Goal: Entertainment & Leisure: Browse casually

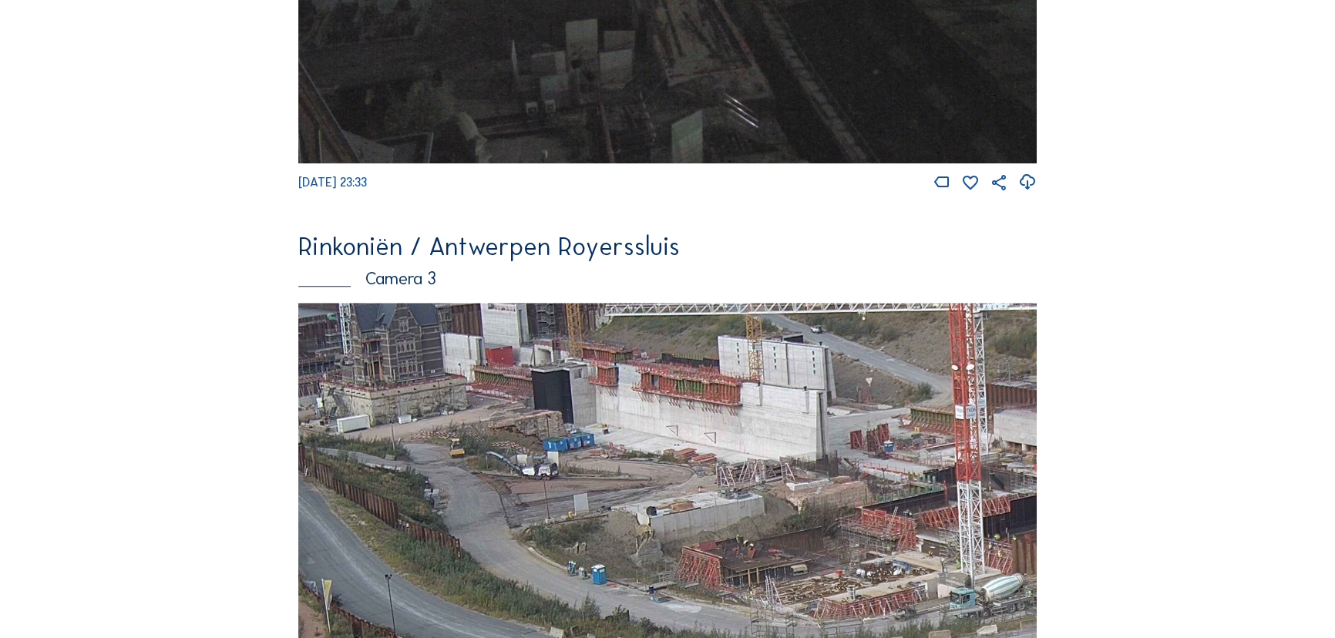
scroll to position [1541, 0]
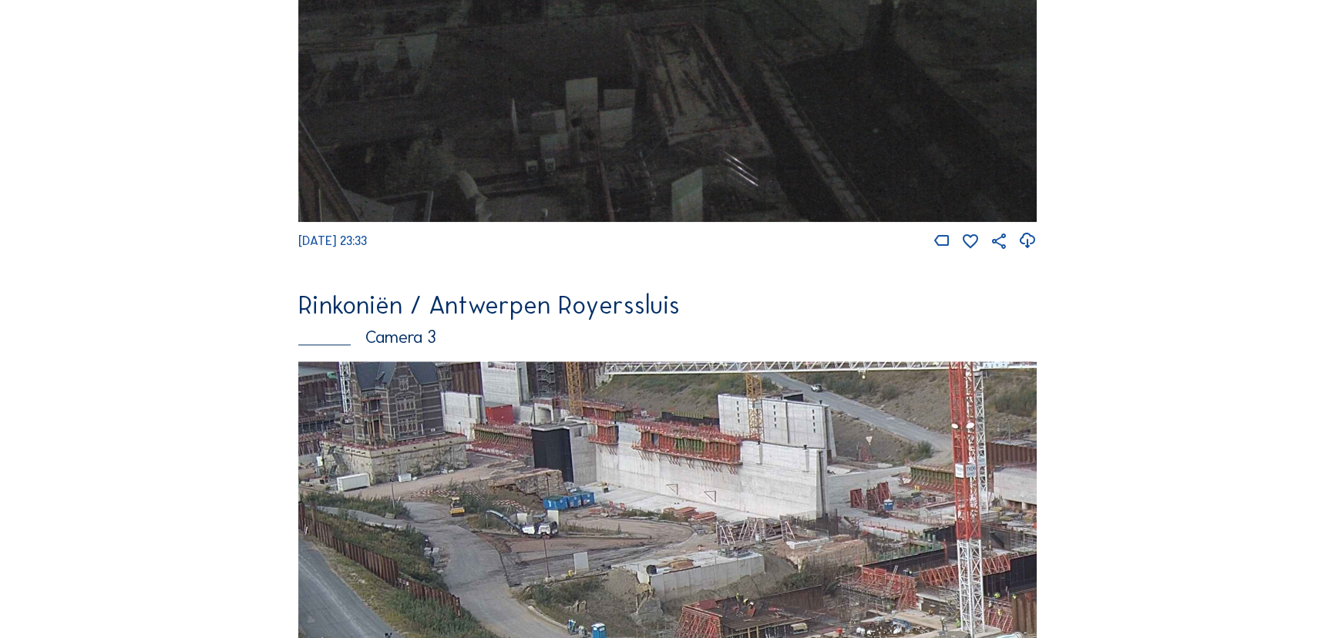
drag, startPoint x: 613, startPoint y: 378, endPoint x: 633, endPoint y: 388, distance: 21.7
click at [633, 388] on img at bounding box center [667, 568] width 738 height 415
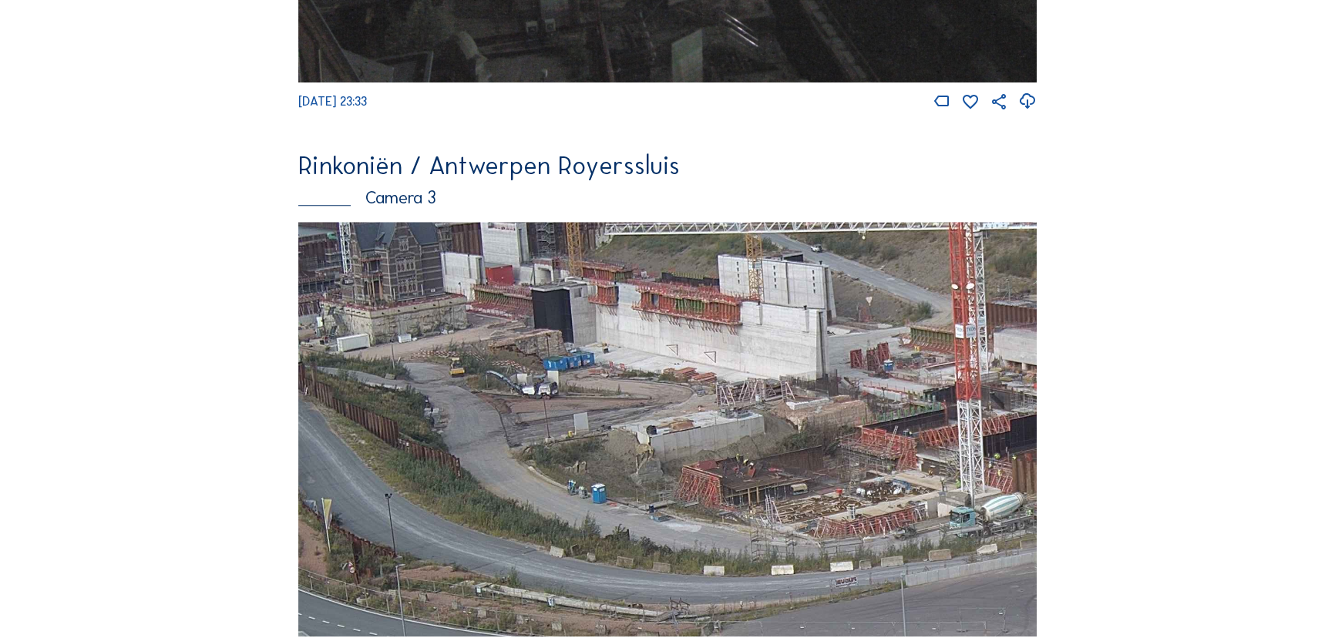
scroll to position [1681, 0]
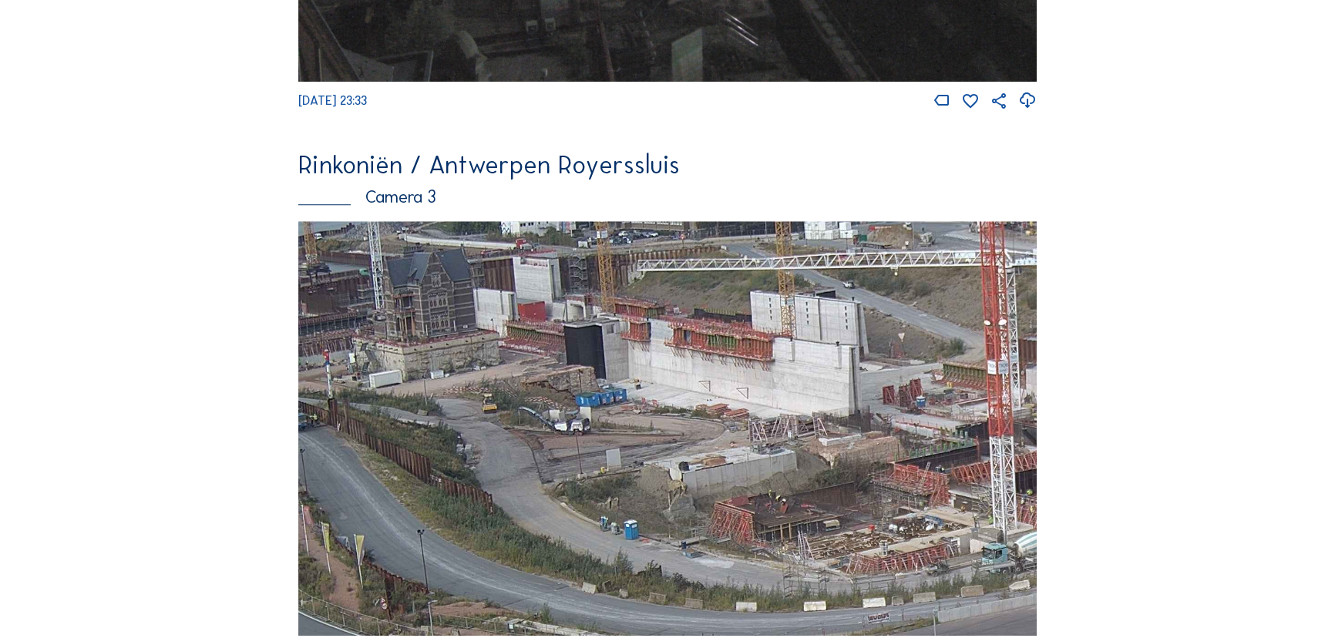
drag, startPoint x: 458, startPoint y: 563, endPoint x: 465, endPoint y: 574, distance: 13.9
click at [465, 574] on img at bounding box center [667, 428] width 738 height 415
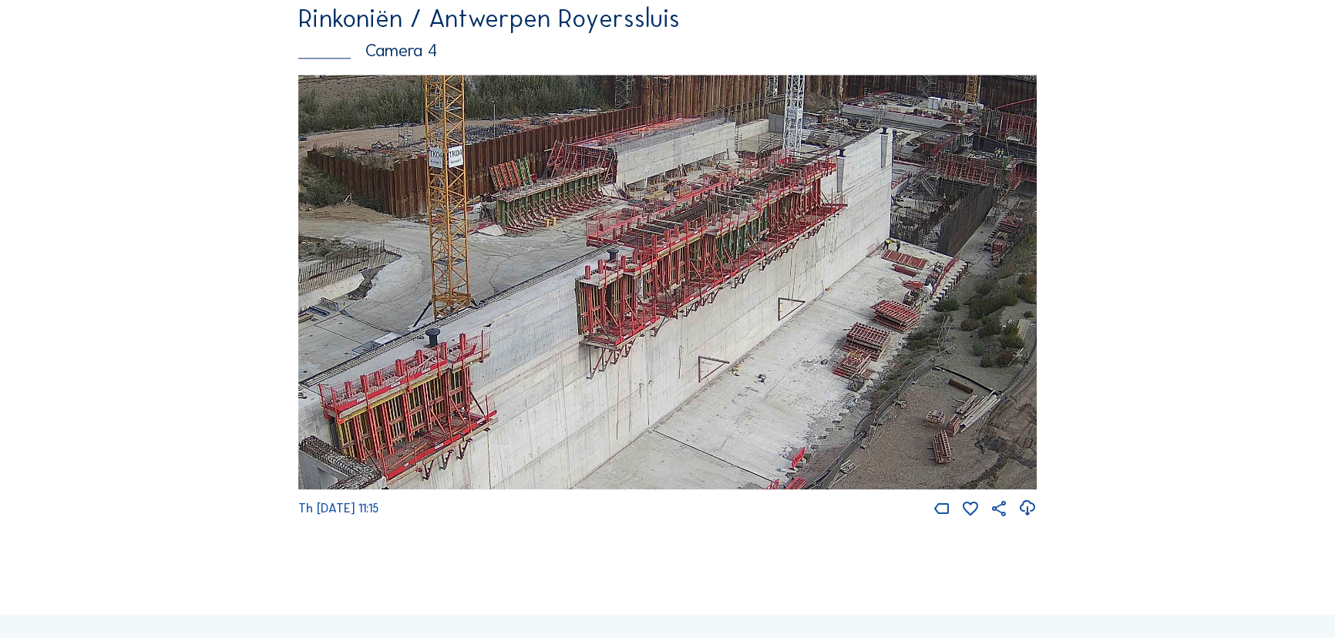
scroll to position [2242, 0]
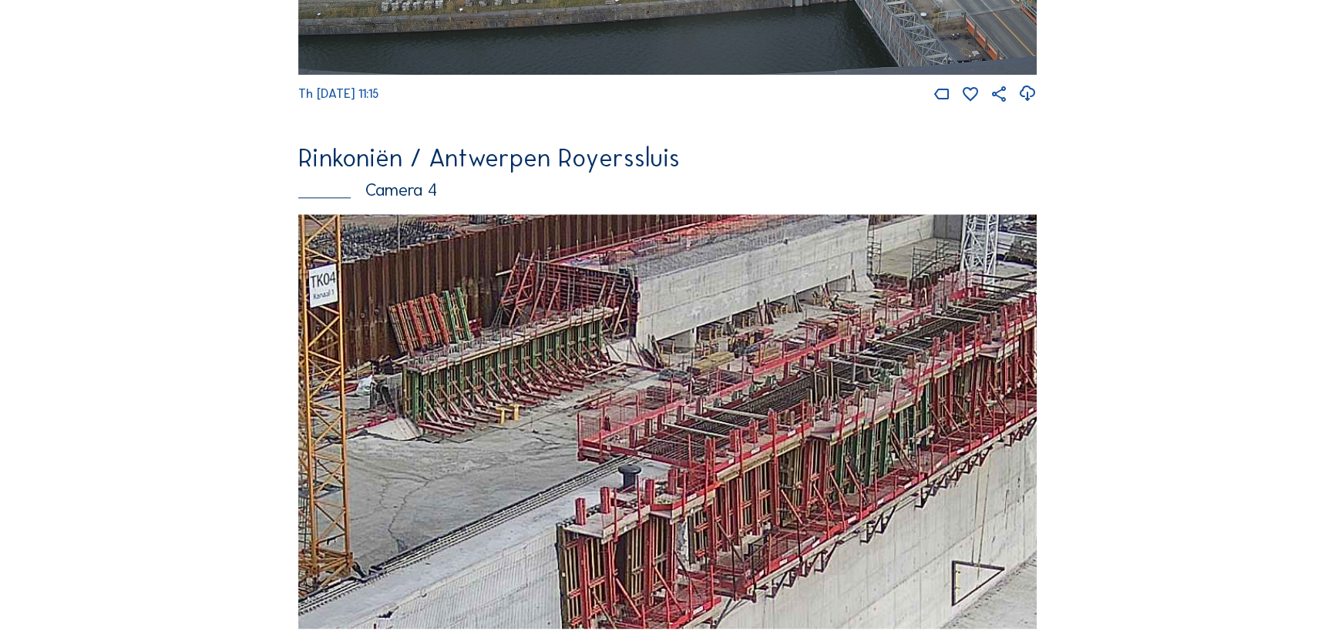
drag, startPoint x: 685, startPoint y: 501, endPoint x: 756, endPoint y: 439, distance: 94.0
click at [773, 440] on img at bounding box center [667, 421] width 738 height 415
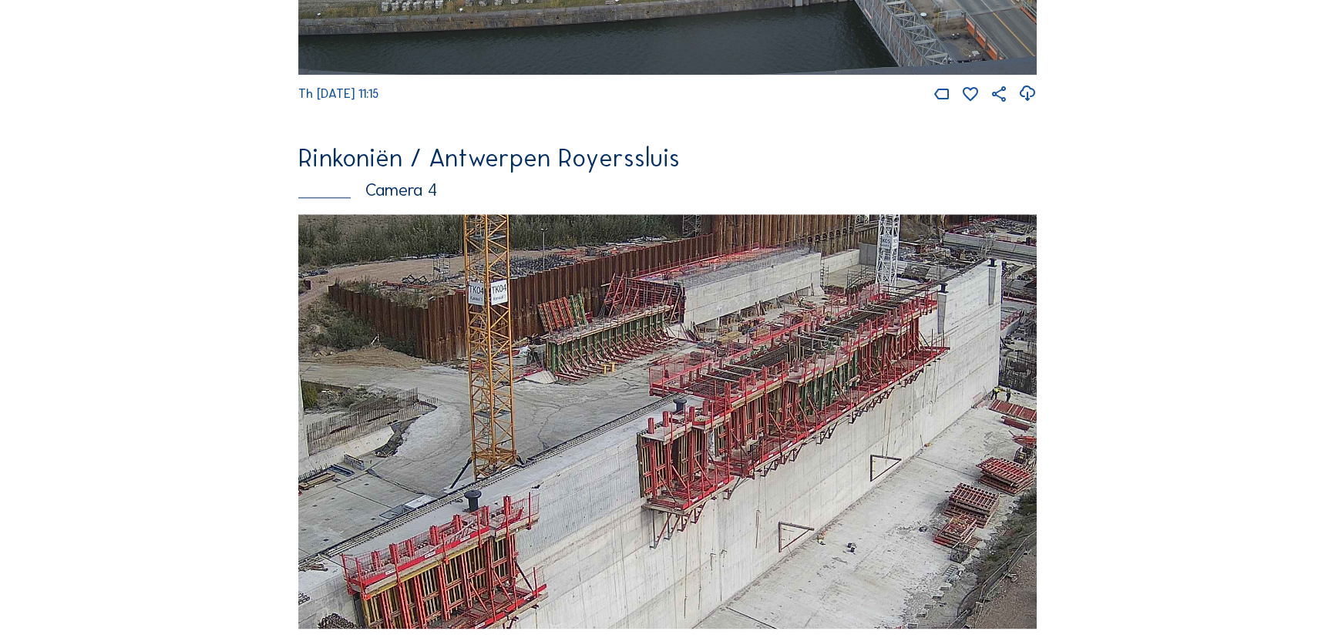
drag, startPoint x: 663, startPoint y: 505, endPoint x: 716, endPoint y: 503, distance: 52.4
click at [716, 503] on img at bounding box center [667, 421] width 738 height 415
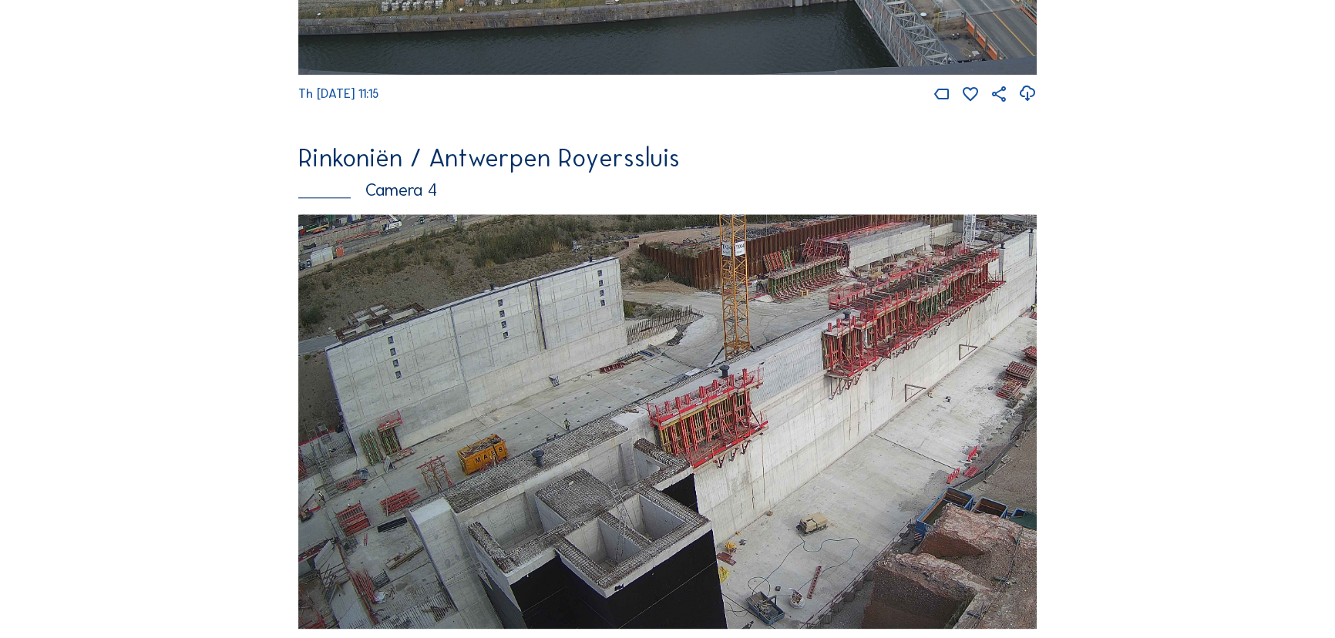
drag, startPoint x: 412, startPoint y: 435, endPoint x: 677, endPoint y: 351, distance: 277.3
click at [677, 351] on img at bounding box center [667, 421] width 738 height 415
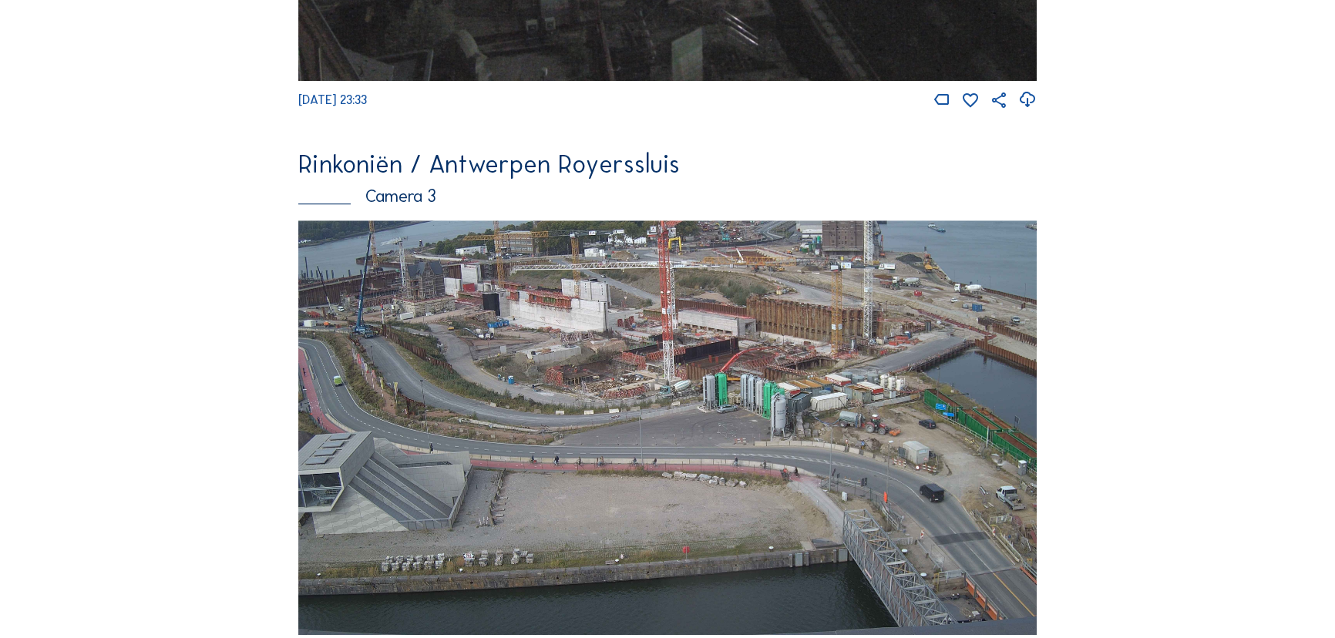
scroll to position [1681, 0]
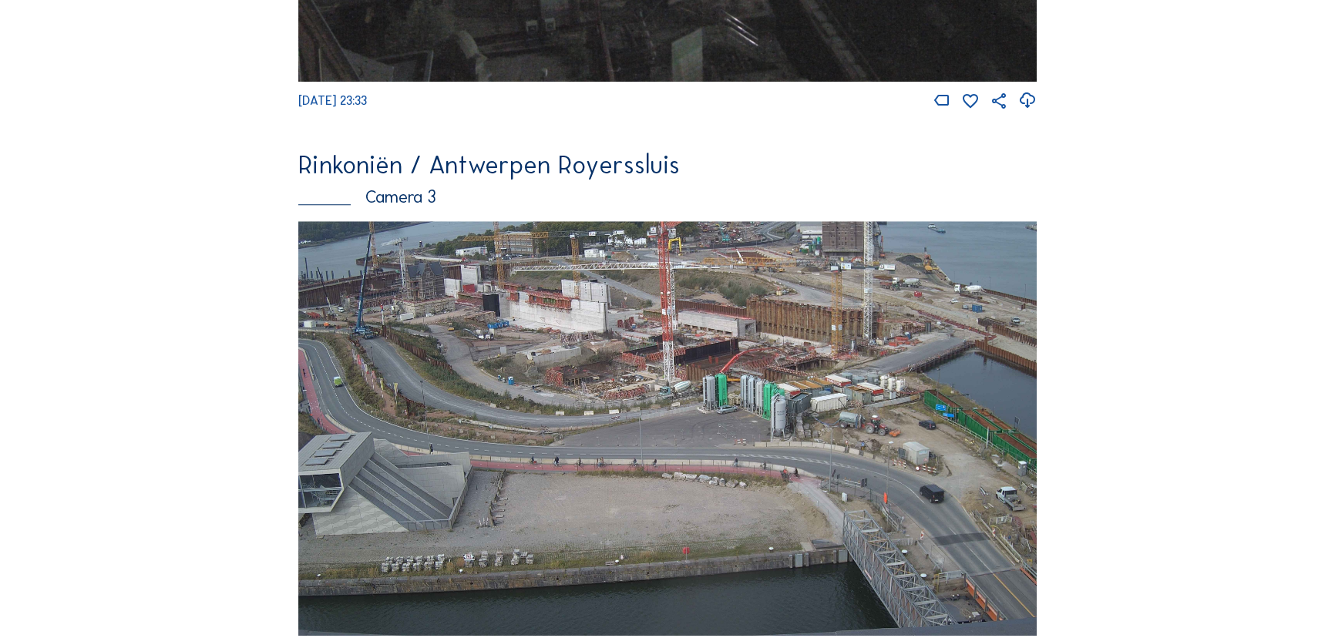
click at [1190, 344] on div "Camera's Timelapses Mijn C-Site Feed Fotoshow Kaart Zoeken Volledig scherm Rink…" at bounding box center [667, 69] width 1335 height 3501
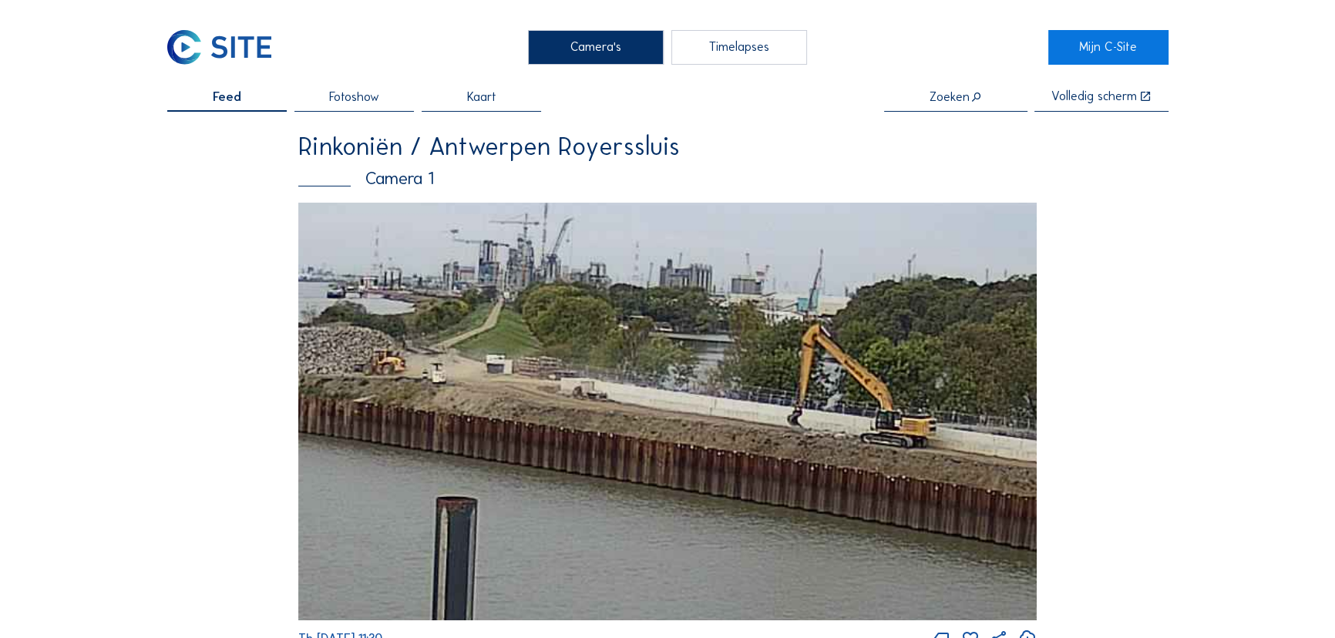
drag, startPoint x: 904, startPoint y: 429, endPoint x: 848, endPoint y: 493, distance: 84.7
click at [848, 493] on img at bounding box center [667, 412] width 738 height 418
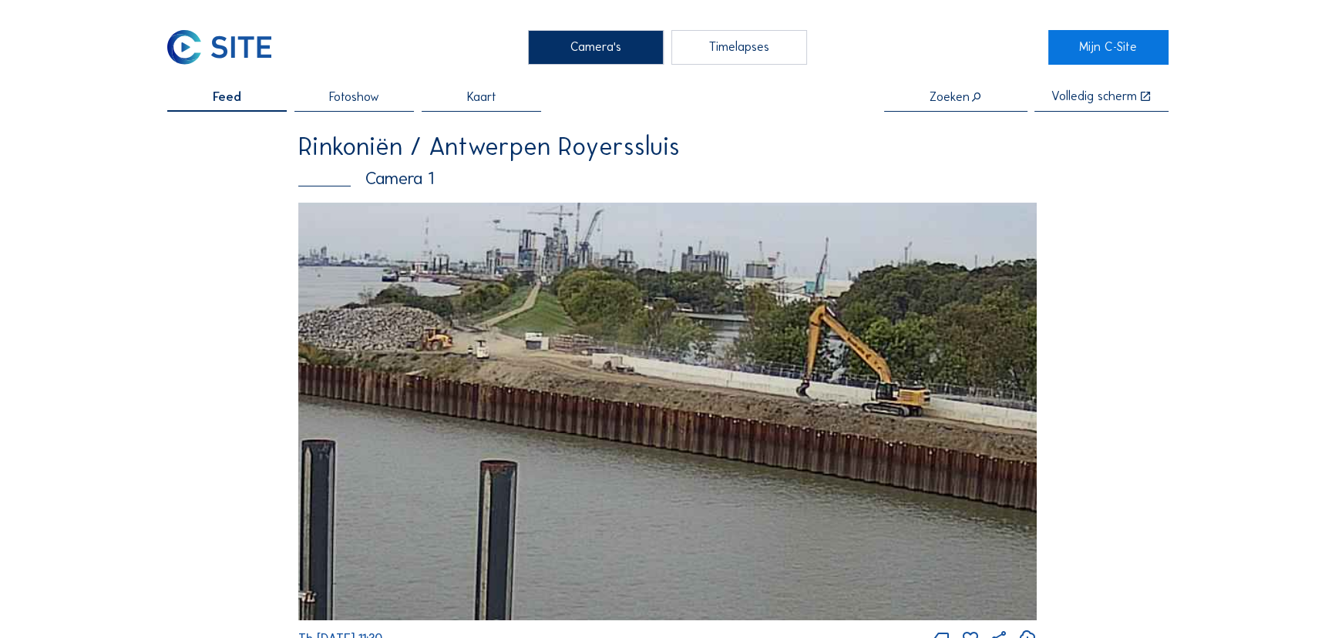
drag, startPoint x: 526, startPoint y: 424, endPoint x: 493, endPoint y: 385, distance: 50.9
click at [493, 385] on img at bounding box center [667, 412] width 738 height 418
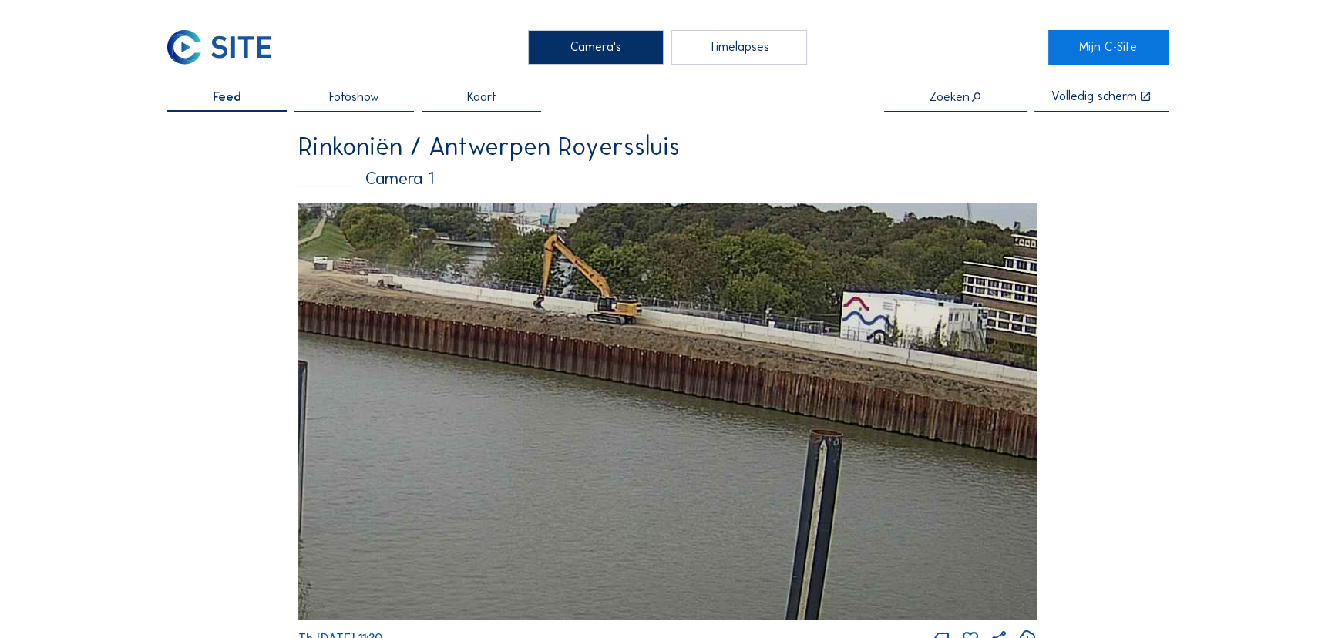
drag, startPoint x: 716, startPoint y: 452, endPoint x: 385, endPoint y: 356, distance: 344.1
click at [385, 356] on img at bounding box center [667, 412] width 738 height 418
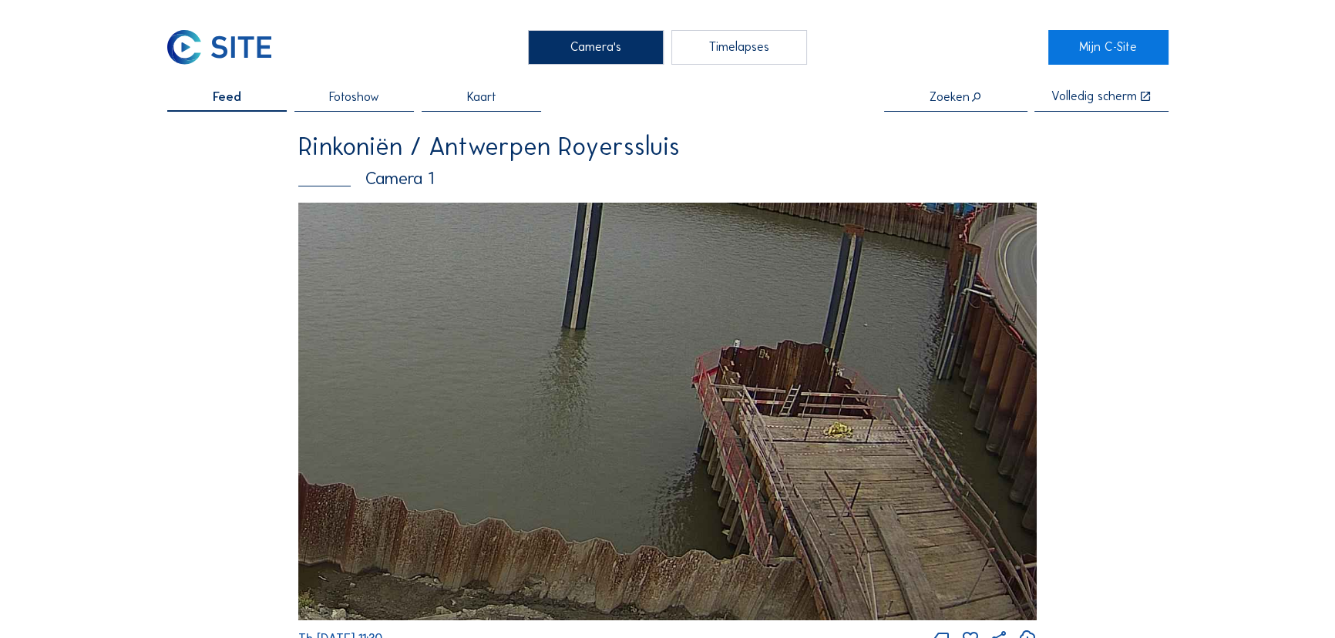
drag, startPoint x: 915, startPoint y: 452, endPoint x: 770, endPoint y: 253, distance: 246.5
click at [772, 254] on img at bounding box center [667, 412] width 738 height 418
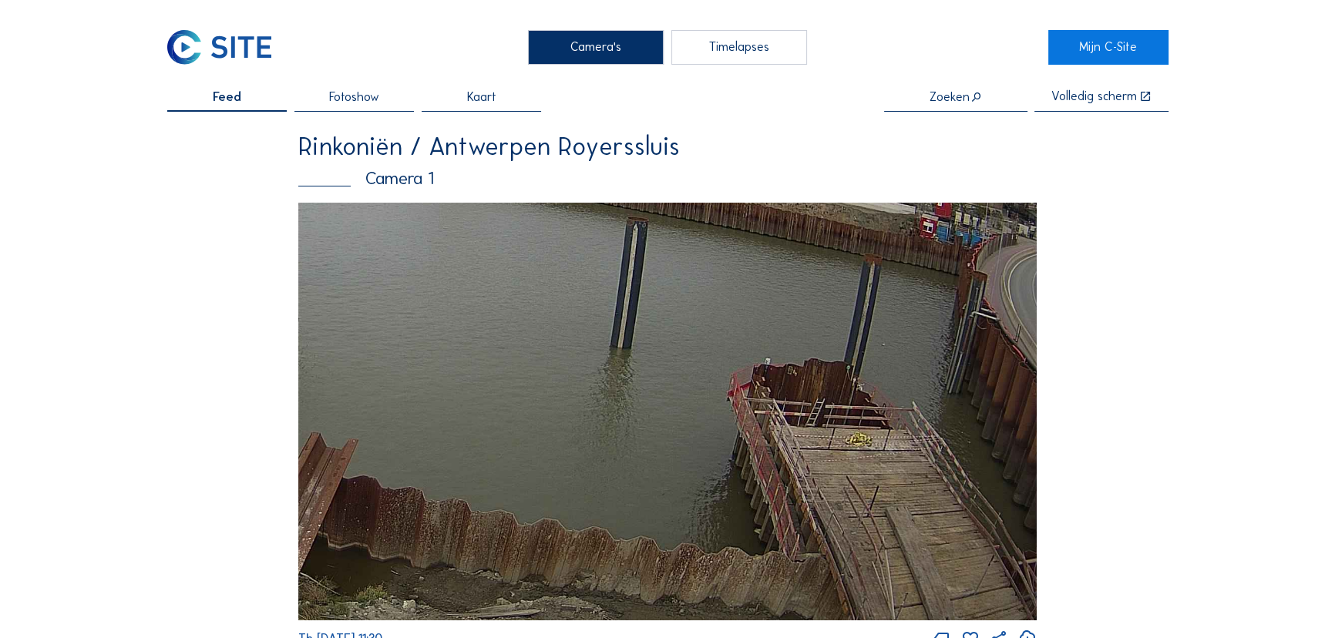
drag, startPoint x: 853, startPoint y: 555, endPoint x: 825, endPoint y: 236, distance: 320.2
click at [825, 236] on img at bounding box center [667, 412] width 738 height 418
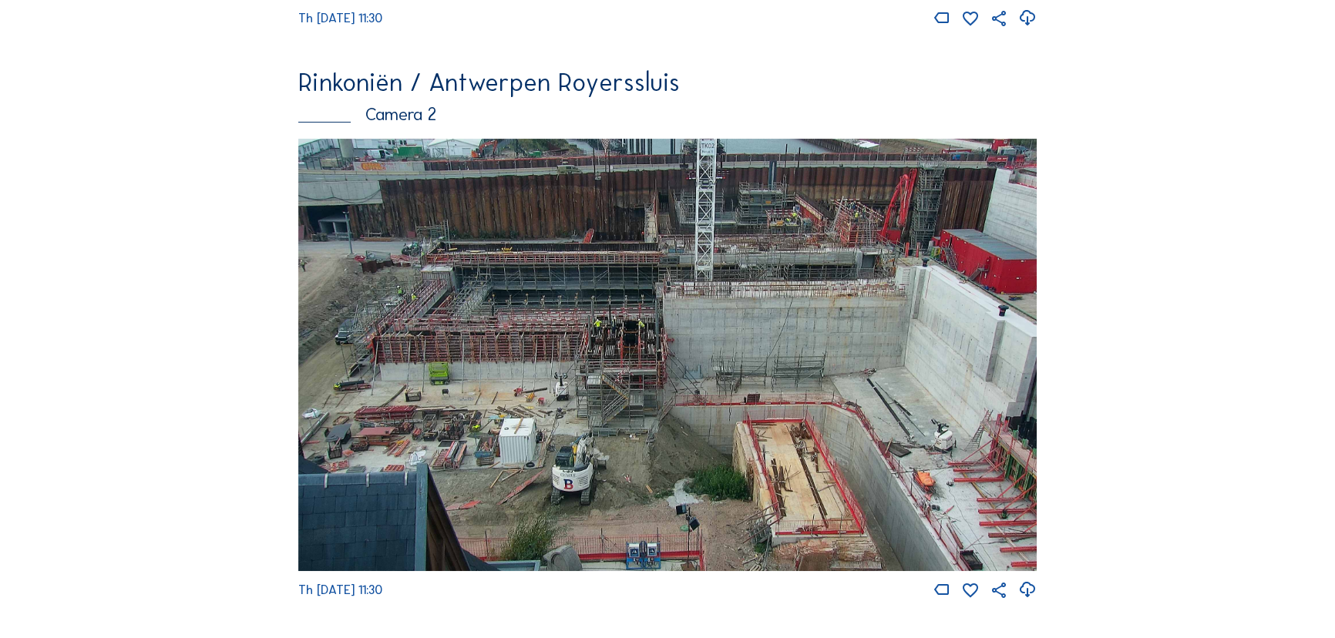
scroll to position [700, 0]
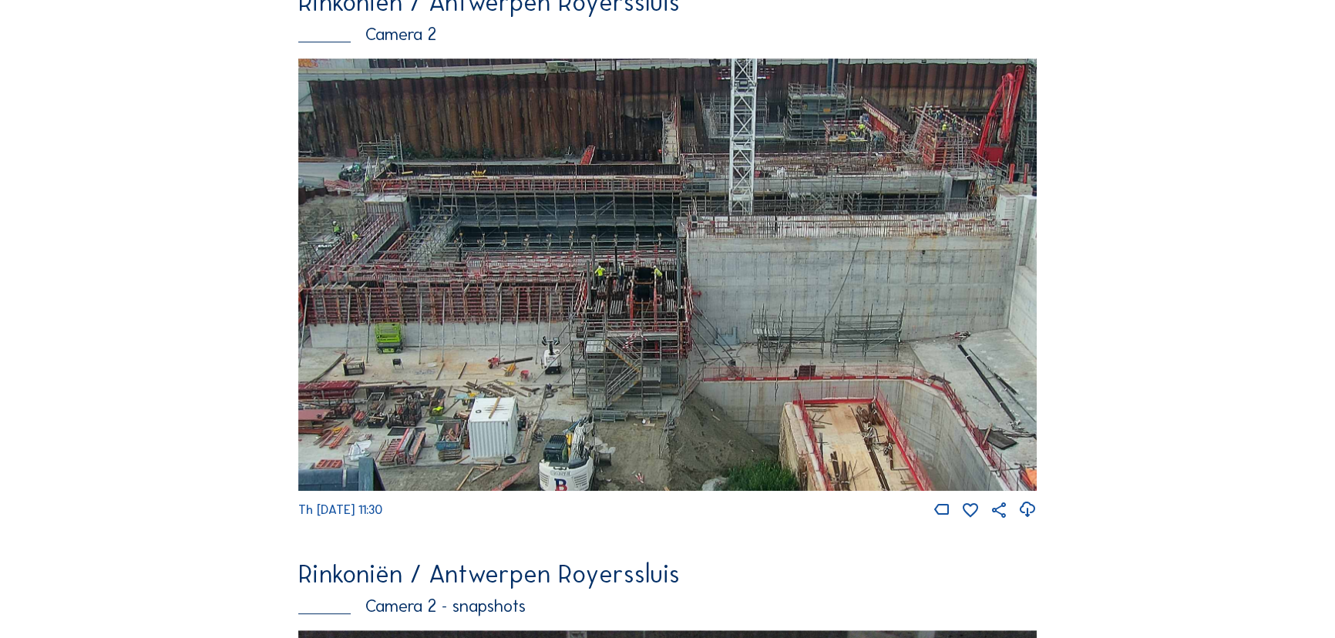
drag, startPoint x: 647, startPoint y: 270, endPoint x: 647, endPoint y: 322, distance: 51.6
click at [647, 322] on img at bounding box center [667, 275] width 738 height 433
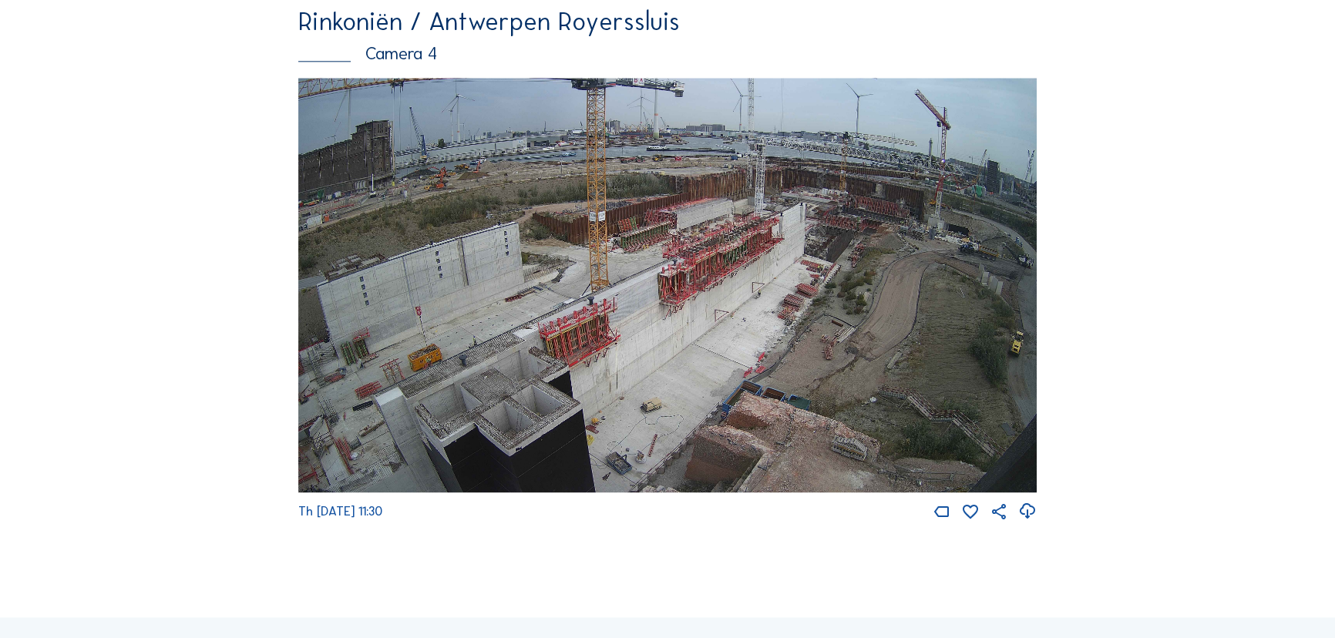
scroll to position [2381, 0]
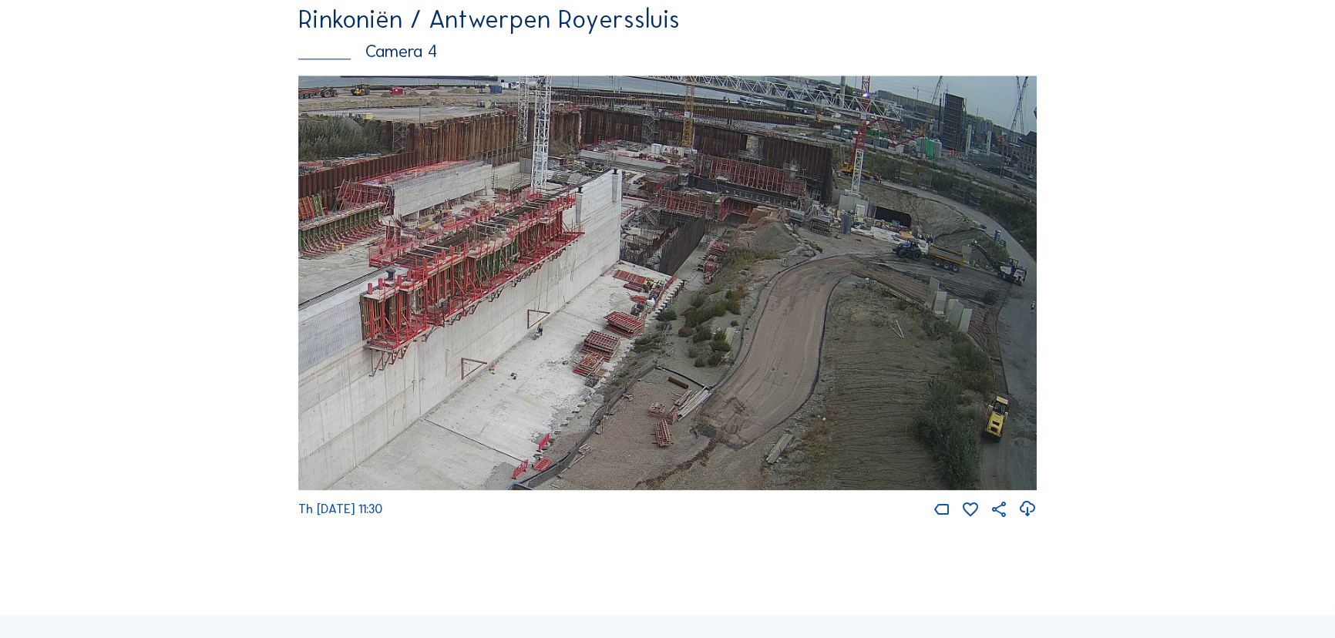
drag, startPoint x: 877, startPoint y: 330, endPoint x: 600, endPoint y: 361, distance: 279.2
click at [600, 361] on img at bounding box center [667, 283] width 738 height 415
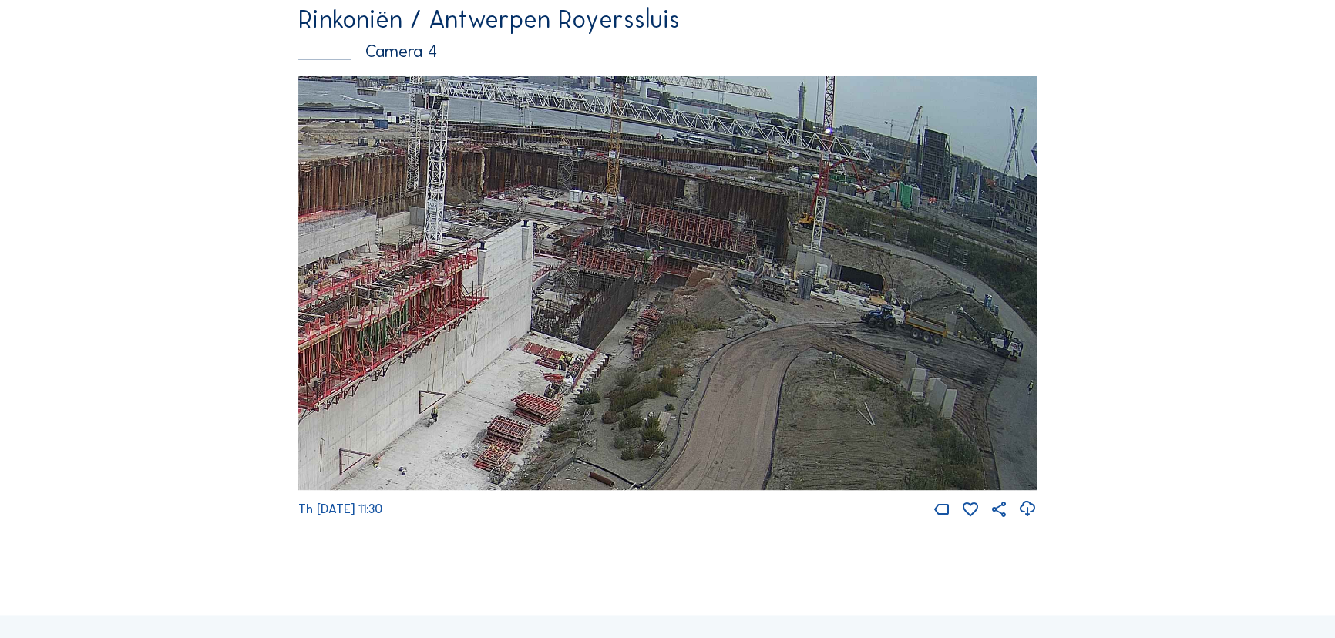
drag, startPoint x: 912, startPoint y: 333, endPoint x: 759, endPoint y: 392, distance: 164.4
click at [759, 392] on img at bounding box center [667, 283] width 738 height 415
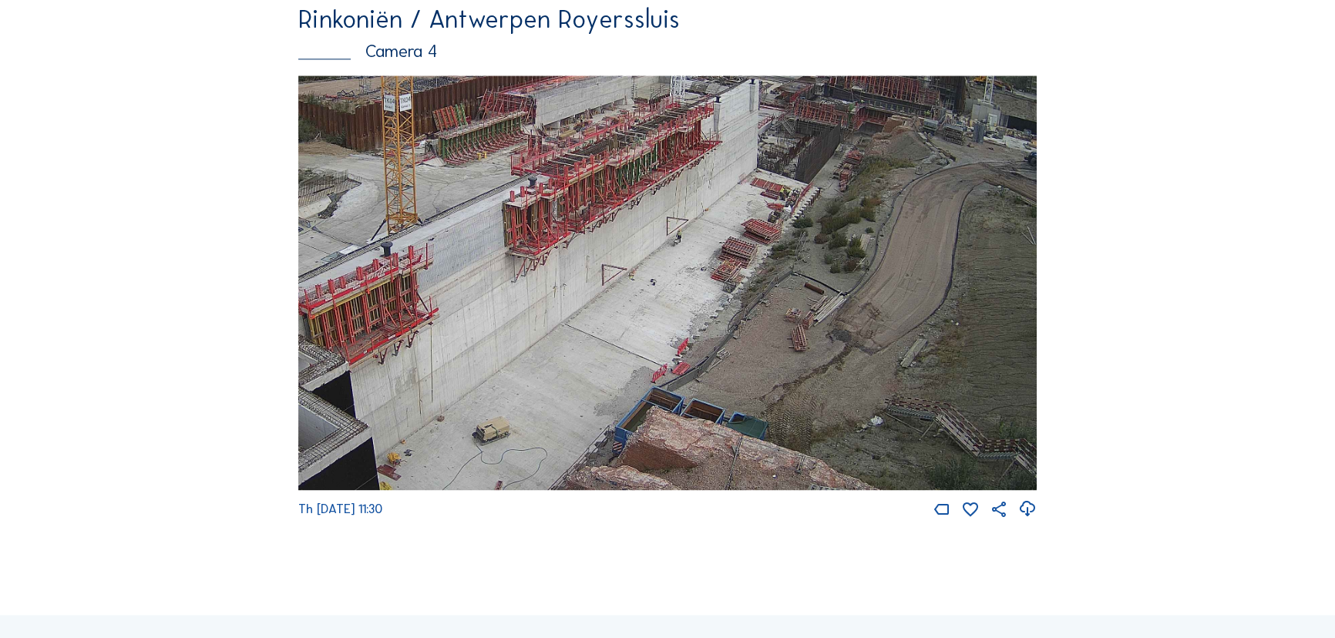
drag, startPoint x: 738, startPoint y: 381, endPoint x: 857, endPoint y: 233, distance: 189.1
click at [857, 233] on img at bounding box center [667, 283] width 738 height 415
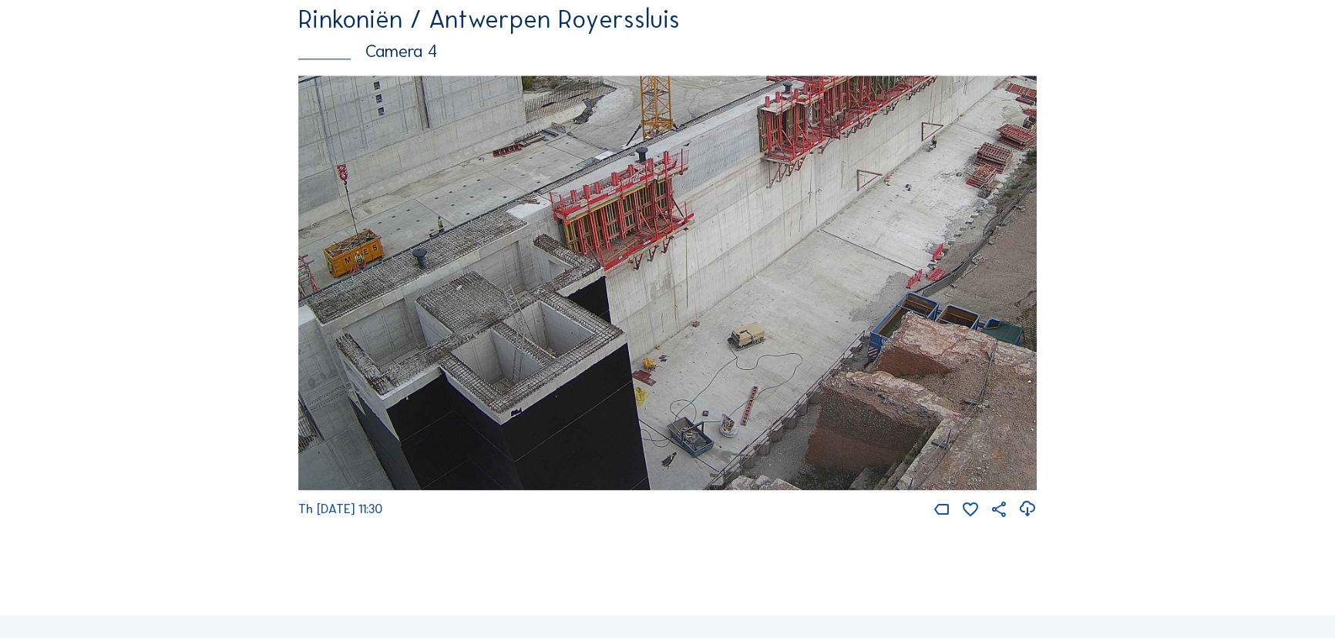
drag, startPoint x: 572, startPoint y: 428, endPoint x: 821, endPoint y: 131, distance: 387.3
click at [821, 131] on img at bounding box center [667, 283] width 738 height 415
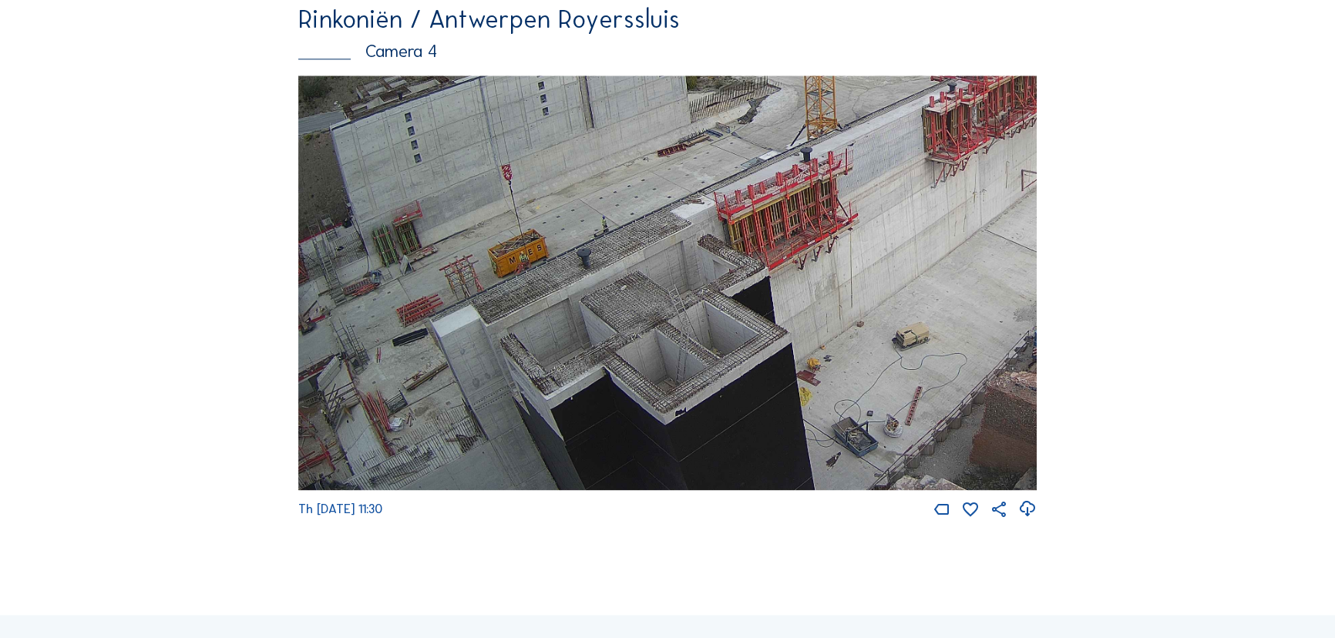
drag, startPoint x: 532, startPoint y: 287, endPoint x: 801, endPoint y: 92, distance: 332.8
click at [801, 92] on img at bounding box center [667, 283] width 738 height 415
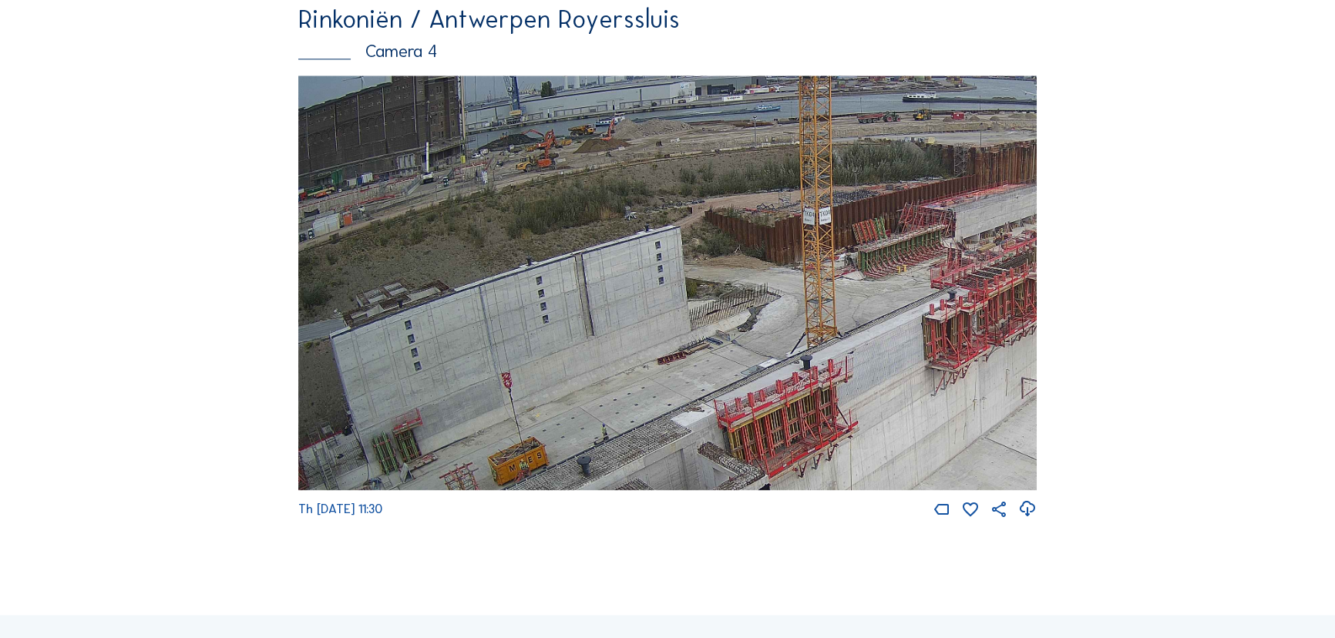
drag, startPoint x: 468, startPoint y: 264, endPoint x: 738, endPoint y: 472, distance: 341.2
click at [738, 472] on img at bounding box center [667, 283] width 738 height 415
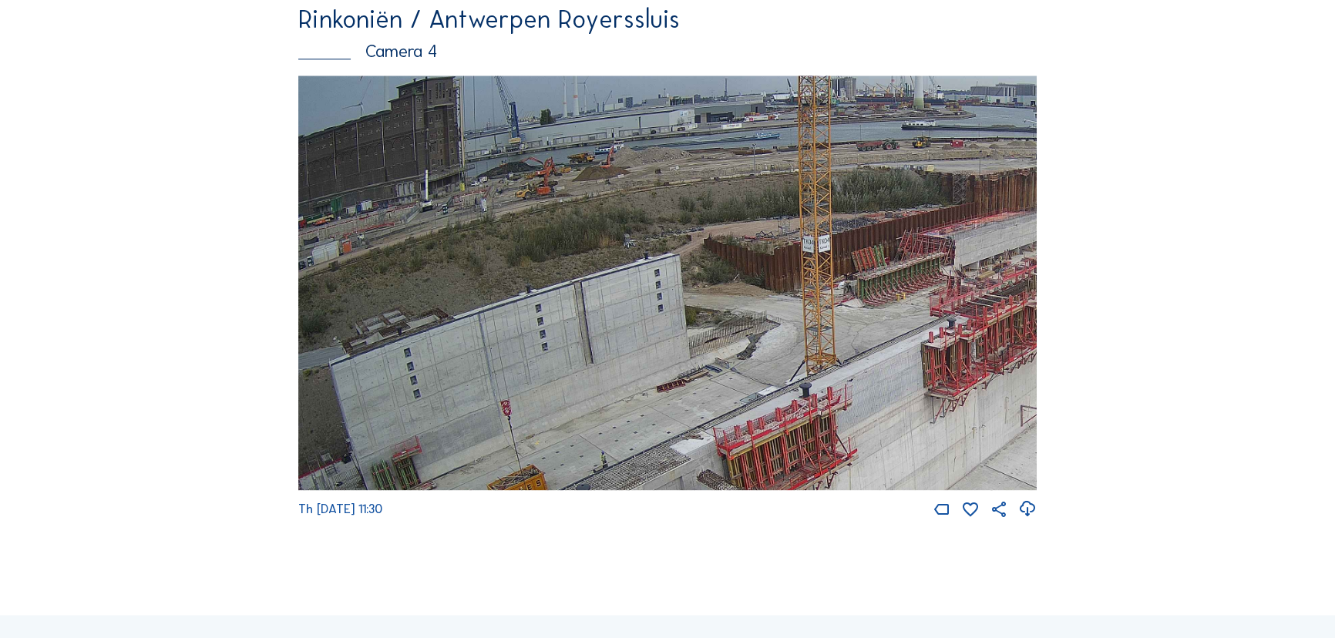
drag, startPoint x: 896, startPoint y: 285, endPoint x: 895, endPoint y: 313, distance: 27.8
click at [895, 313] on img at bounding box center [667, 283] width 738 height 415
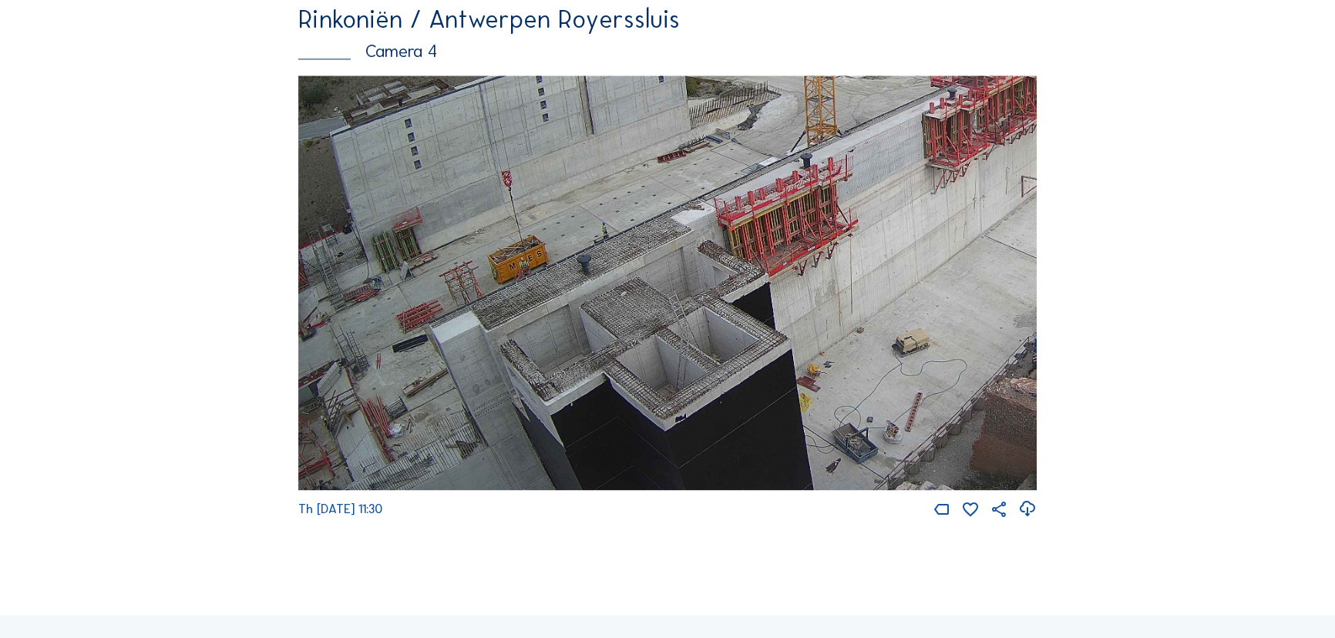
drag, startPoint x: 605, startPoint y: 420, endPoint x: 846, endPoint y: 188, distance: 334.6
click at [846, 188] on img at bounding box center [667, 283] width 738 height 415
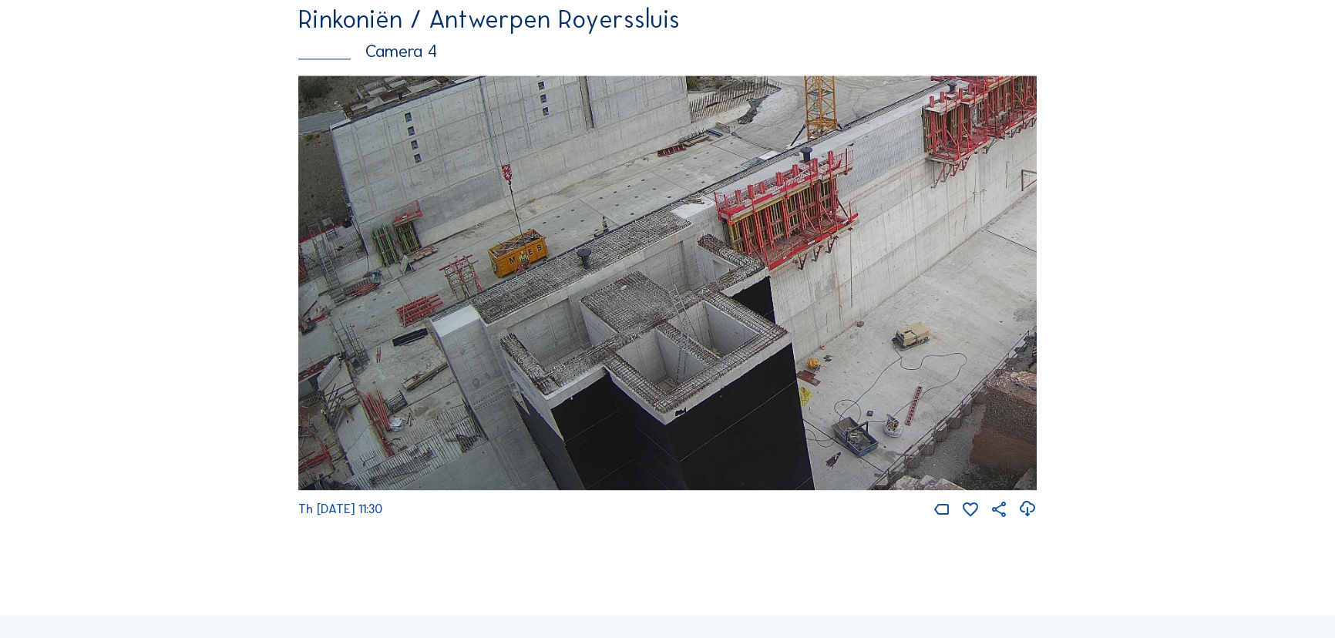
drag, startPoint x: 470, startPoint y: 441, endPoint x: 624, endPoint y: 149, distance: 330.2
click at [623, 149] on img at bounding box center [667, 283] width 738 height 415
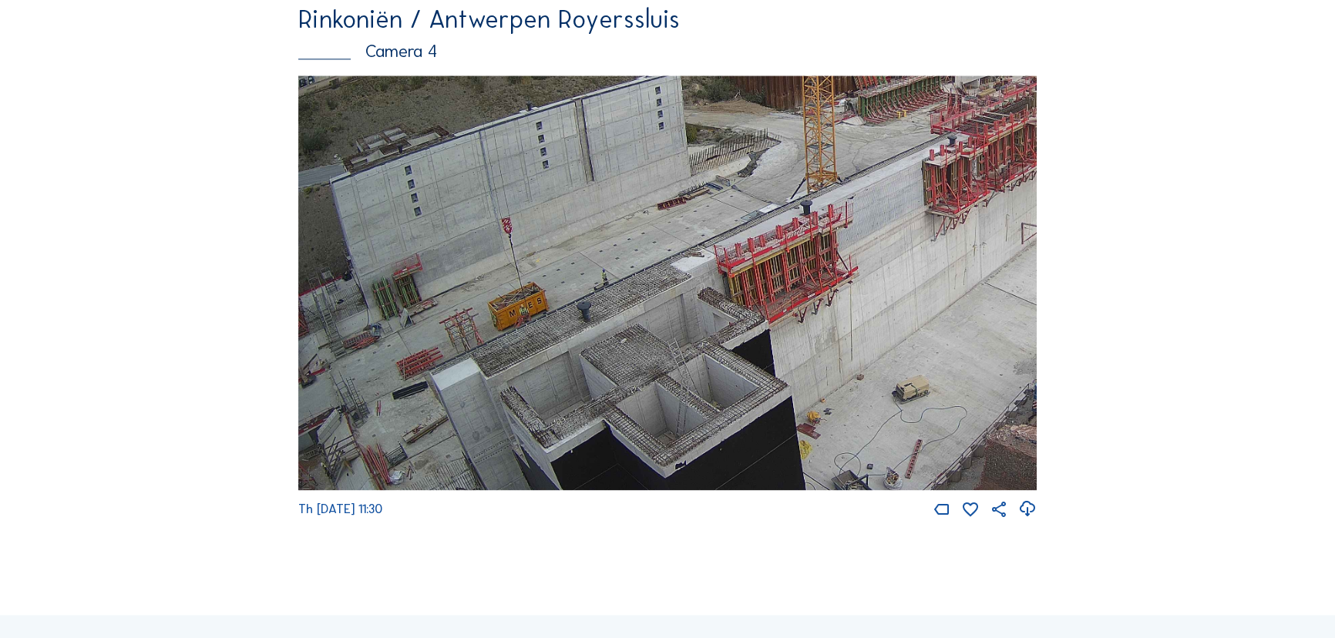
drag, startPoint x: 401, startPoint y: 250, endPoint x: 489, endPoint y: 304, distance: 102.7
click at [489, 304] on img at bounding box center [667, 283] width 738 height 415
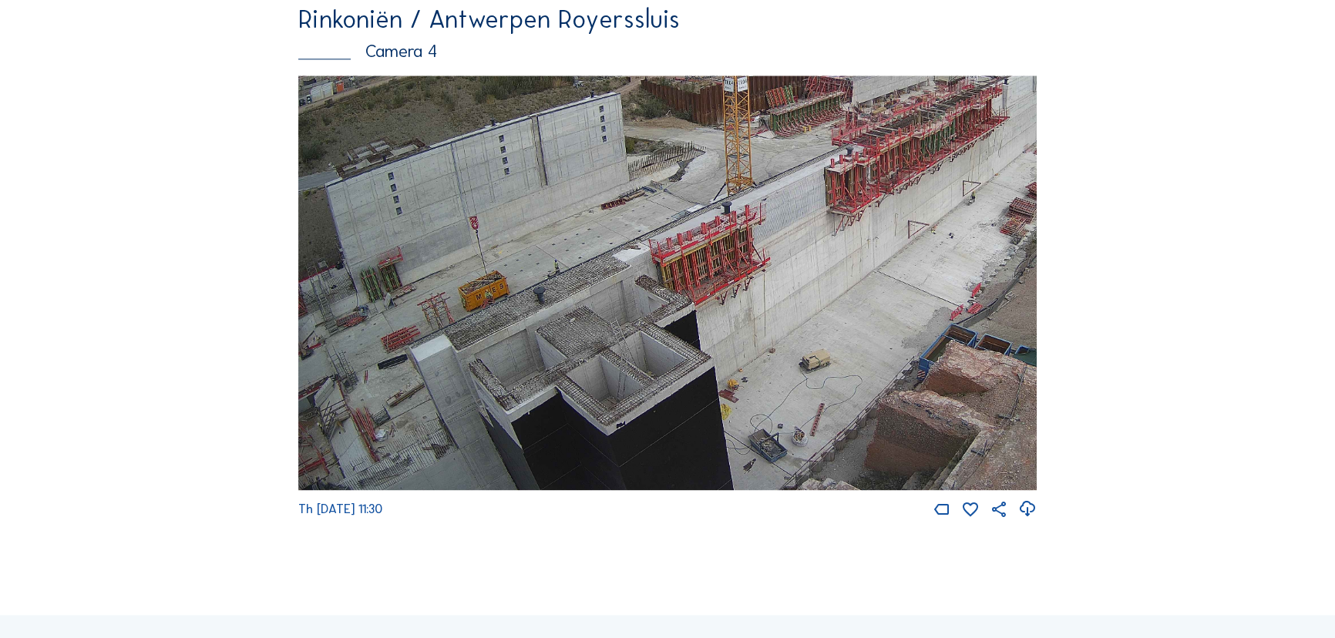
drag, startPoint x: 345, startPoint y: 338, endPoint x: 643, endPoint y: 189, distance: 333.6
click at [643, 189] on img at bounding box center [667, 283] width 738 height 415
drag, startPoint x: 534, startPoint y: 303, endPoint x: 622, endPoint y: 186, distance: 145.8
click at [616, 199] on img at bounding box center [667, 283] width 738 height 415
drag, startPoint x: 470, startPoint y: 345, endPoint x: 731, endPoint y: 128, distance: 339.8
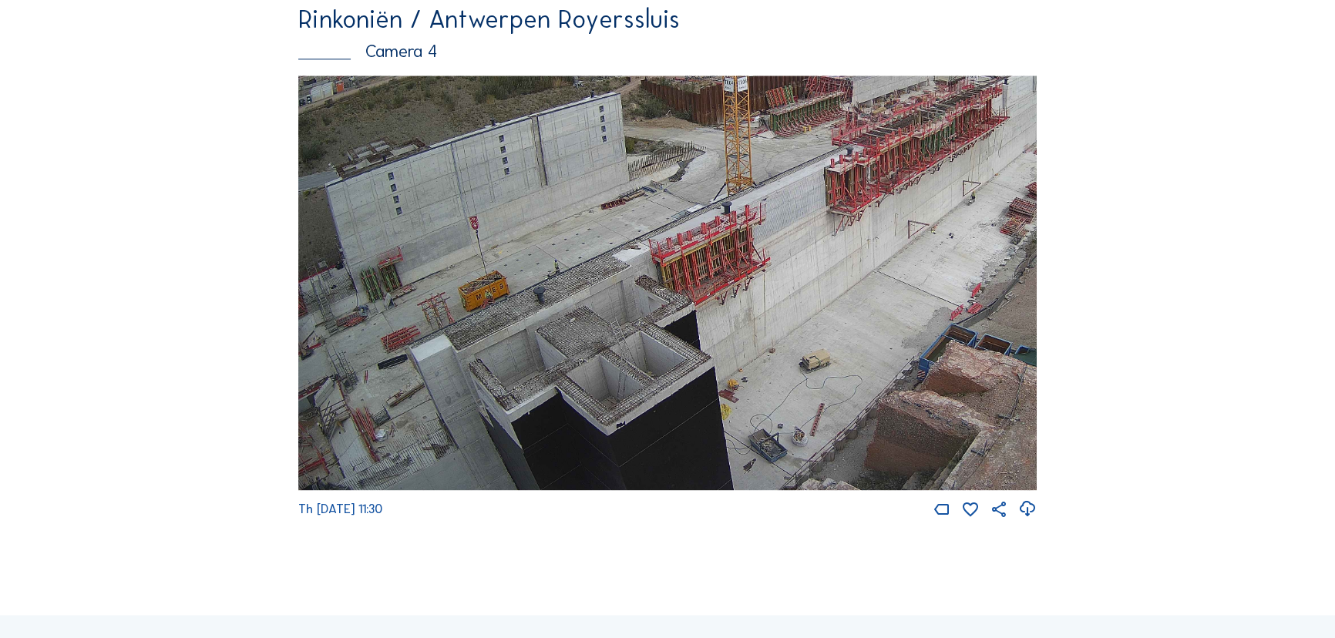
click at [729, 130] on img at bounding box center [667, 283] width 738 height 415
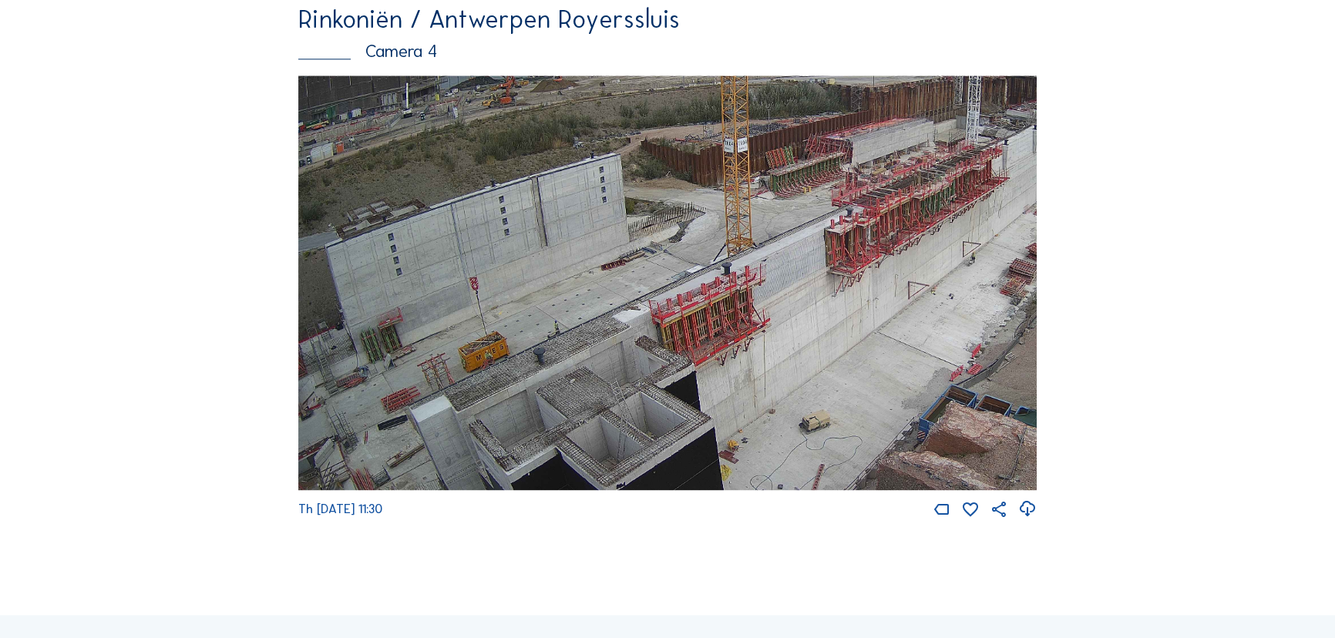
drag, startPoint x: 668, startPoint y: 192, endPoint x: 669, endPoint y: 229, distance: 37.0
click at [669, 229] on img at bounding box center [667, 283] width 738 height 415
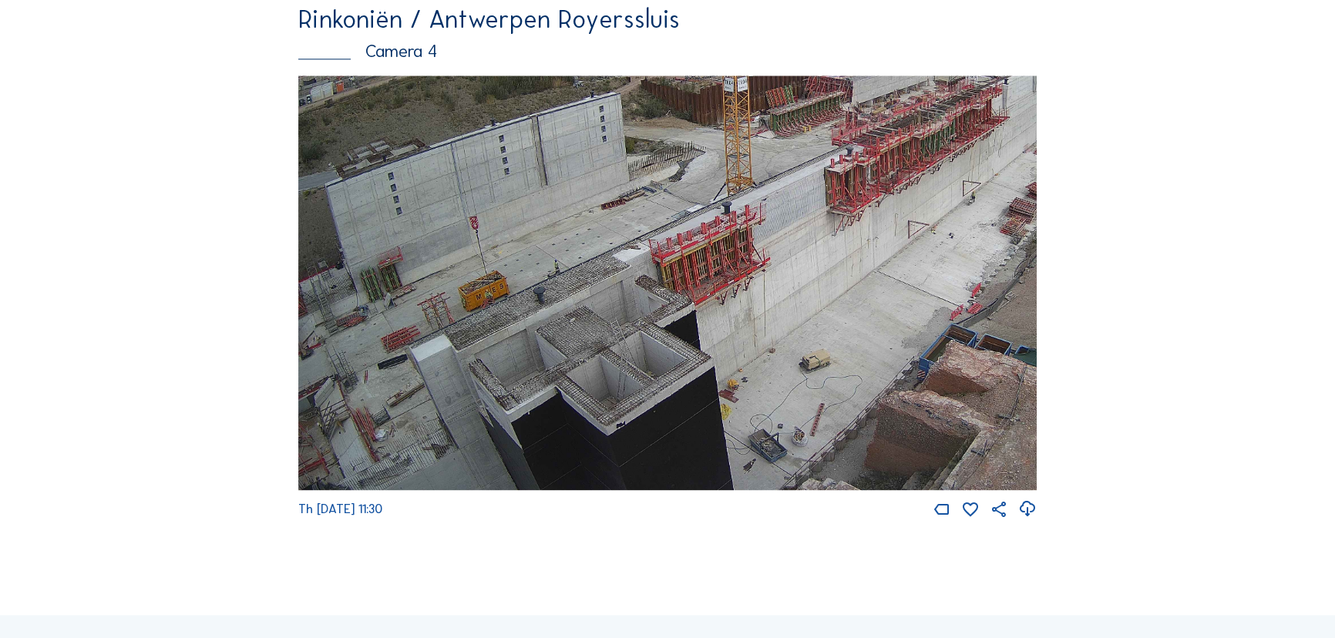
drag, startPoint x: 593, startPoint y: 284, endPoint x: 751, endPoint y: 133, distance: 219.1
click at [751, 133] on img at bounding box center [667, 283] width 738 height 415
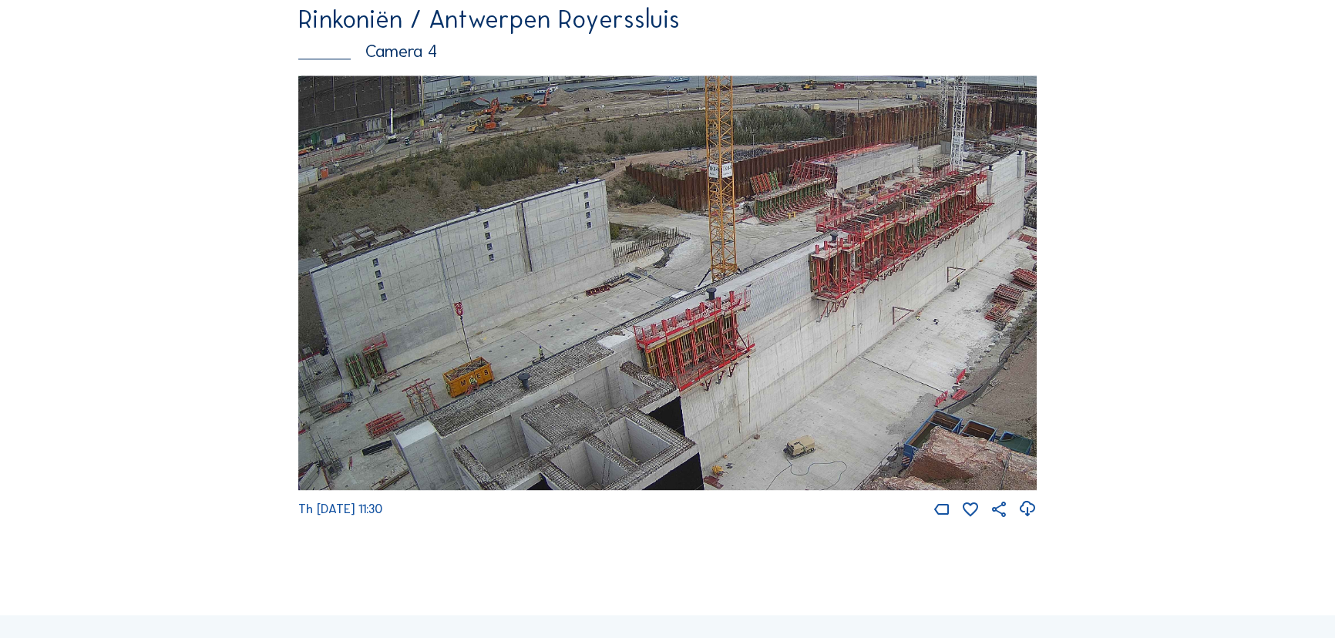
drag, startPoint x: 778, startPoint y: 203, endPoint x: 771, endPoint y: 248, distance: 46.1
click at [771, 248] on img at bounding box center [667, 283] width 738 height 415
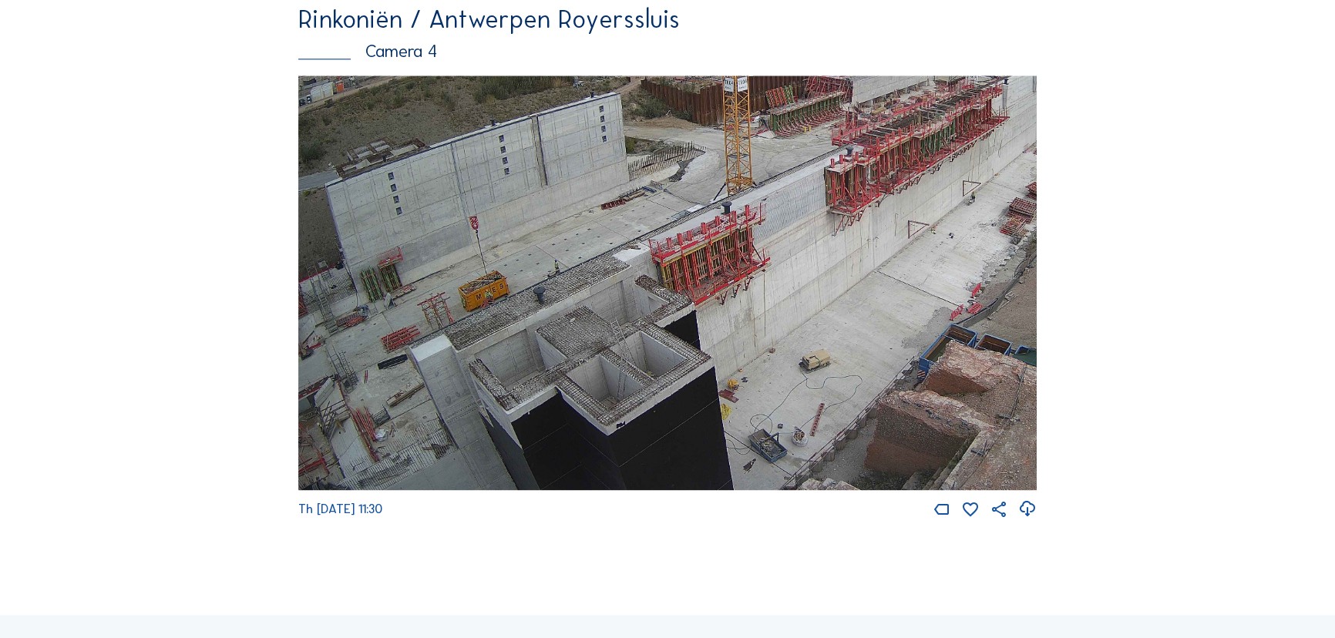
drag, startPoint x: 633, startPoint y: 348, endPoint x: 838, endPoint y: 136, distance: 294.9
click at [838, 136] on img at bounding box center [667, 283] width 738 height 415
